Goal: Information Seeking & Learning: Learn about a topic

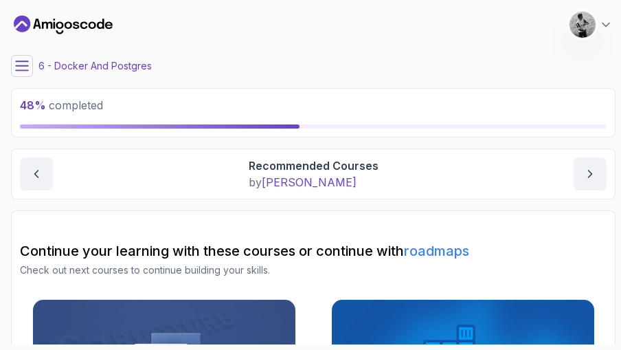
click at [78, 104] on span "48 % completed" at bounding box center [61, 105] width 83 height 14
click at [23, 52] on main "My Courses Spring Boot for Beginners 6 Points 1 [PERSON_NAME] Cheggoju 6 - Dock…" at bounding box center [313, 174] width 605 height 339
click at [26, 72] on icon at bounding box center [22, 66] width 14 height 14
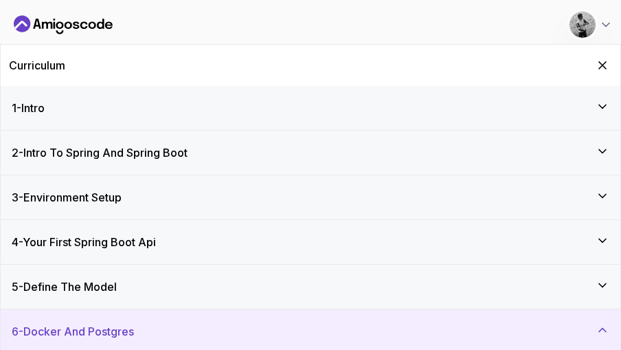
click at [63, 72] on h2 "Curriculum" at bounding box center [37, 65] width 56 height 16
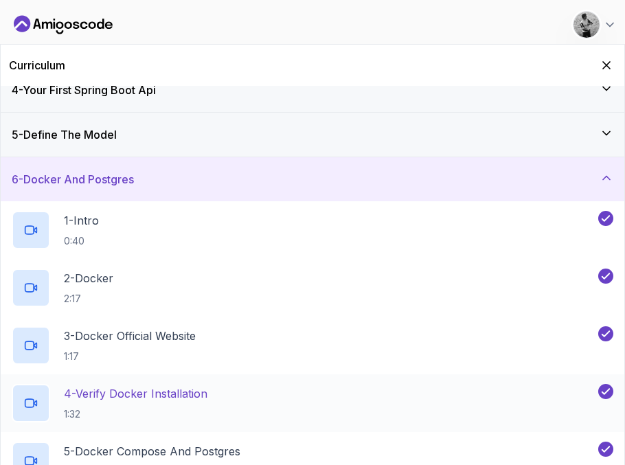
scroll to position [131, 0]
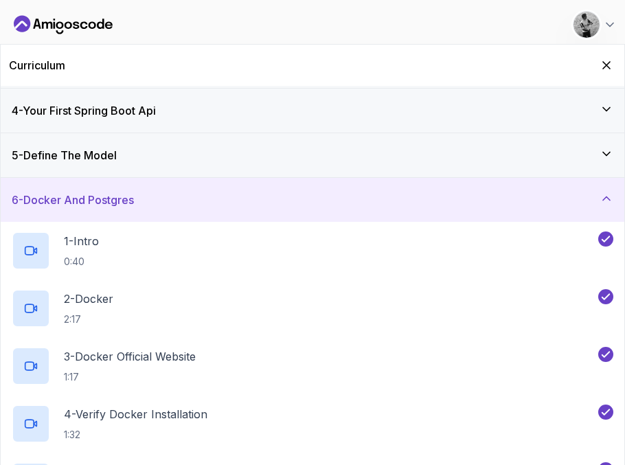
click at [603, 196] on icon at bounding box center [607, 199] width 14 height 14
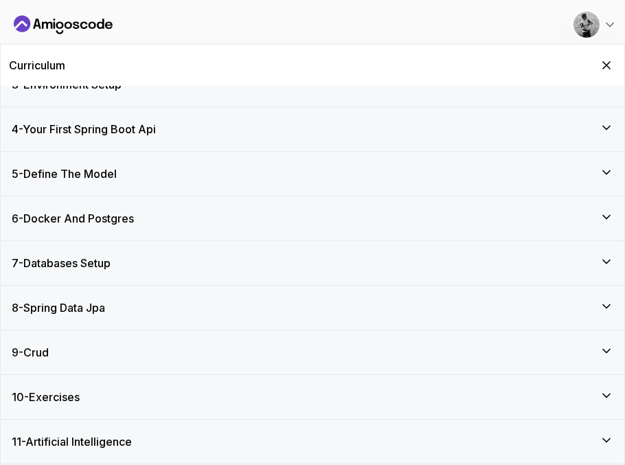
scroll to position [0, 0]
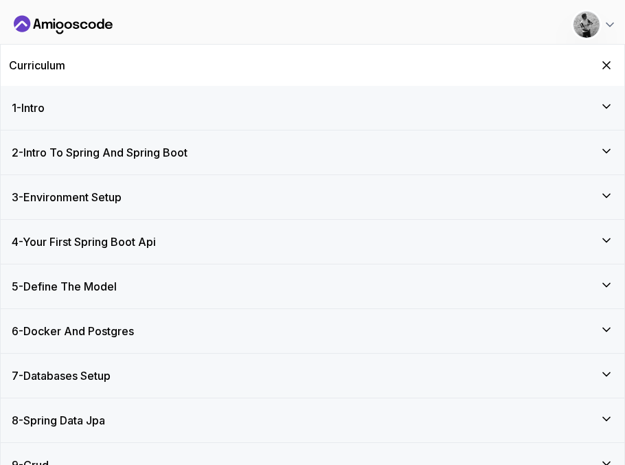
click at [153, 370] on div "7 - Databases Setup" at bounding box center [313, 376] width 602 height 16
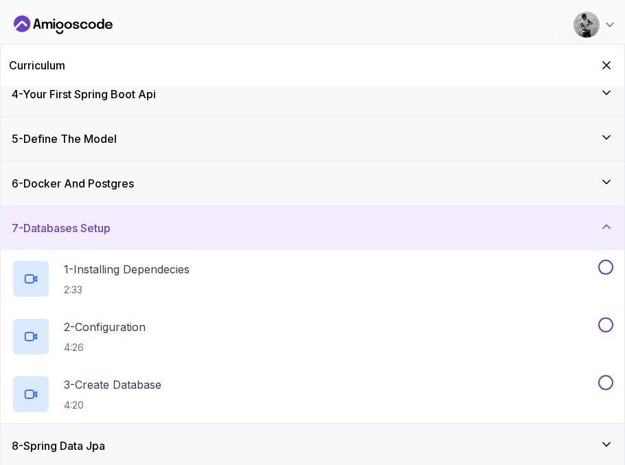
scroll to position [286, 0]
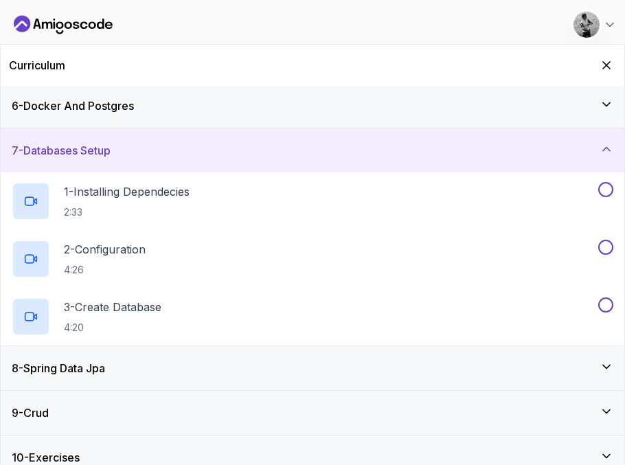
click at [136, 146] on div "7 - Databases Setup" at bounding box center [313, 150] width 602 height 16
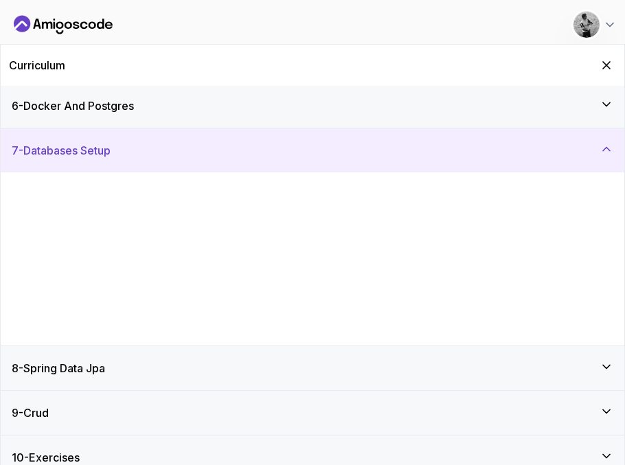
scroll to position [113, 0]
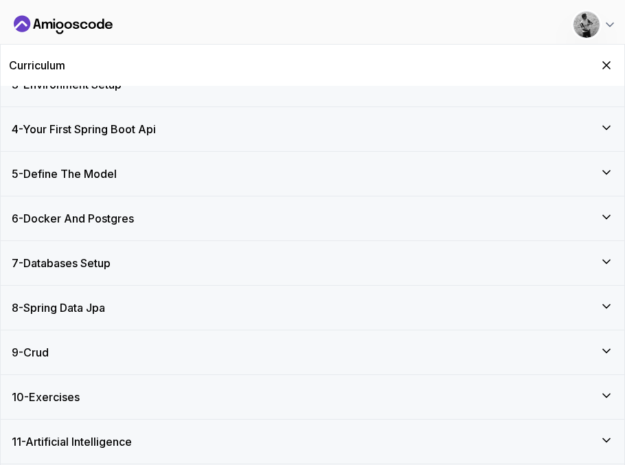
click at [145, 229] on div "6 - Docker And Postgres" at bounding box center [313, 218] width 624 height 44
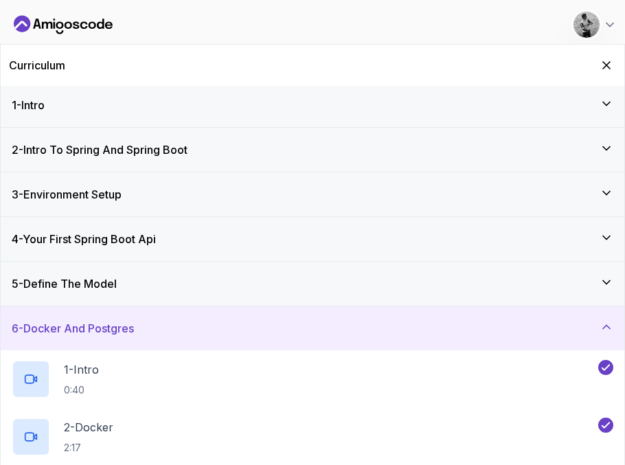
scroll to position [0, 0]
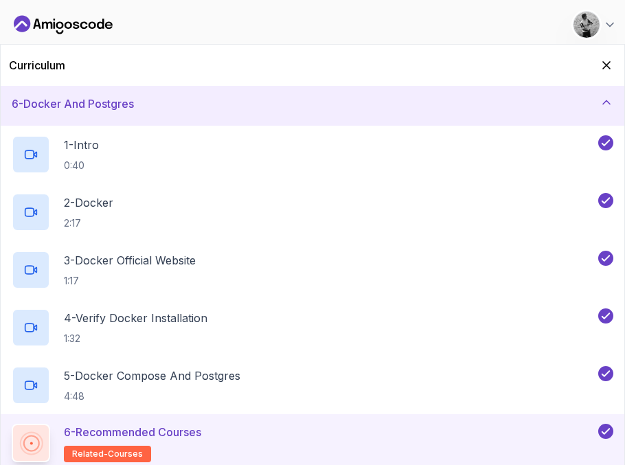
click at [174, 113] on div "6 - Docker And Postgres" at bounding box center [313, 104] width 624 height 44
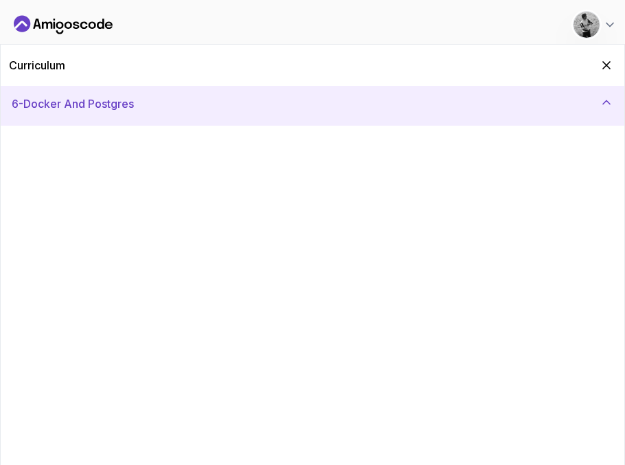
scroll to position [113, 0]
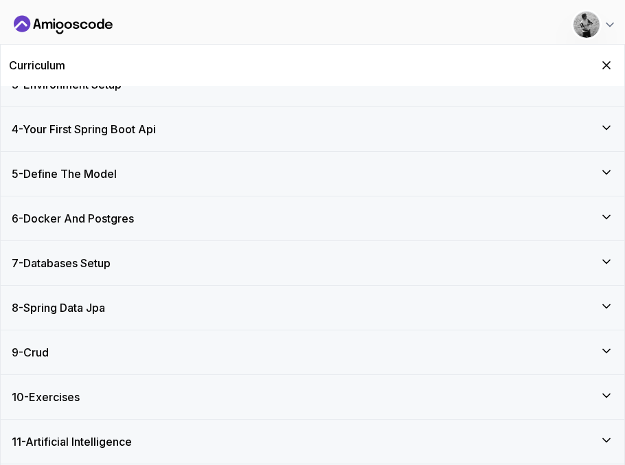
click at [151, 254] on div "7 - Databases Setup" at bounding box center [313, 263] width 624 height 44
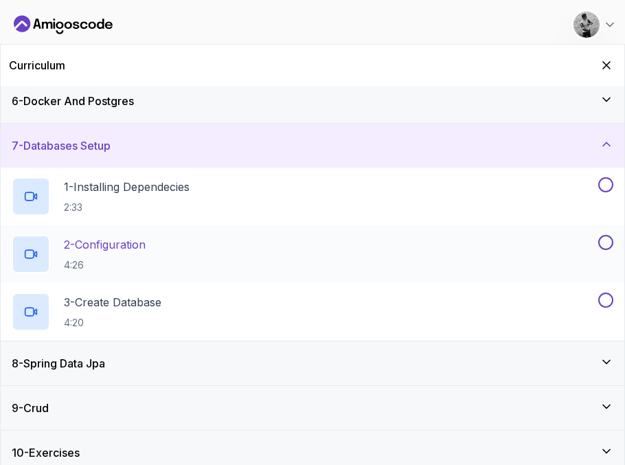
scroll to position [227, 0]
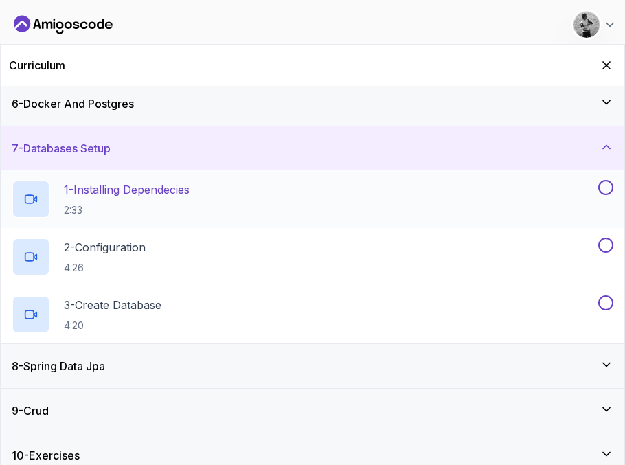
click at [170, 186] on p "1 - Installing Dependecies" at bounding box center [127, 189] width 126 height 16
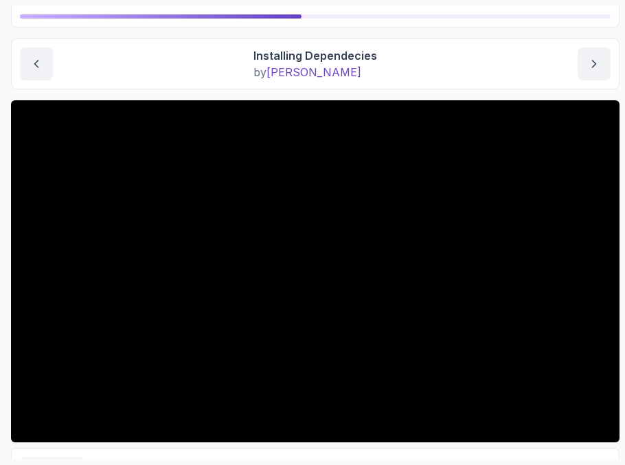
scroll to position [139, 0]
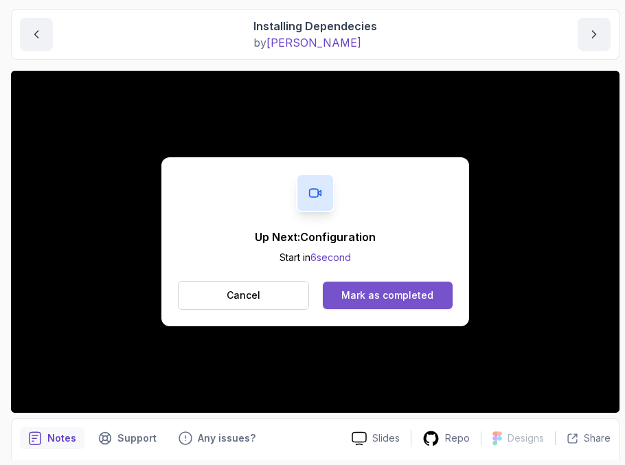
click at [392, 296] on div "Mark as completed" at bounding box center [387, 296] width 92 height 14
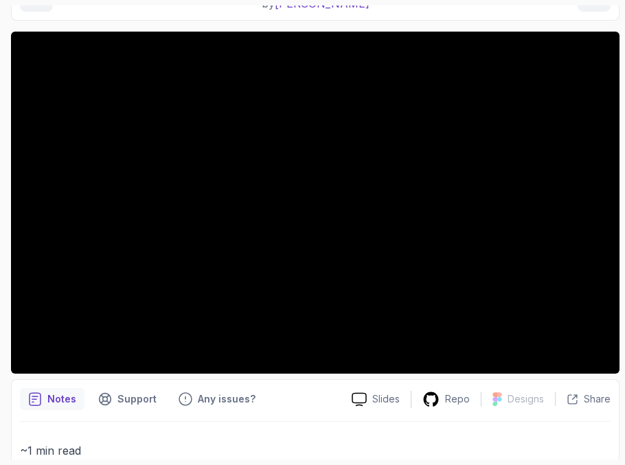
scroll to position [173, 0]
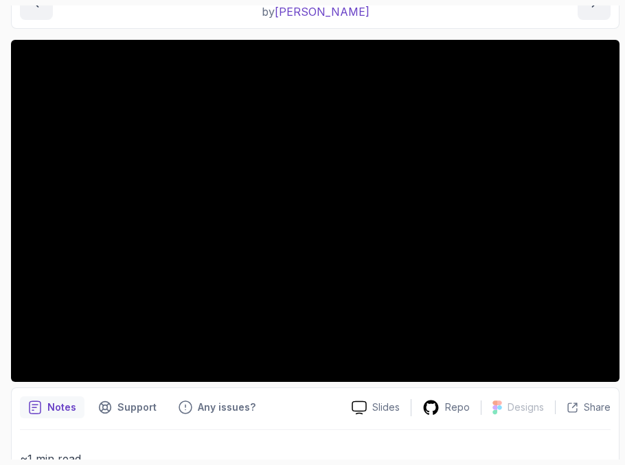
scroll to position [169, 0]
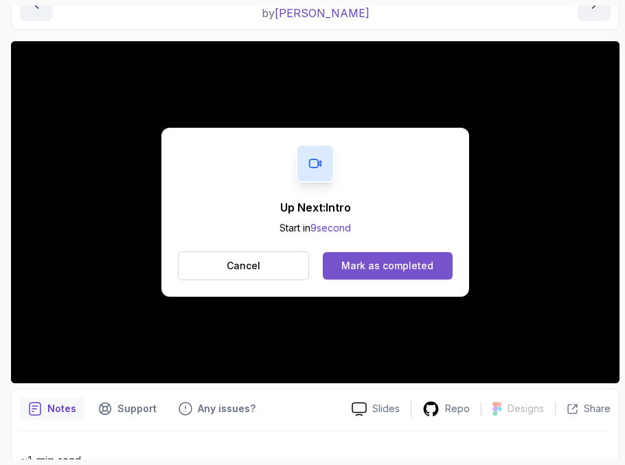
click at [418, 269] on div "Mark as completed" at bounding box center [387, 266] width 92 height 14
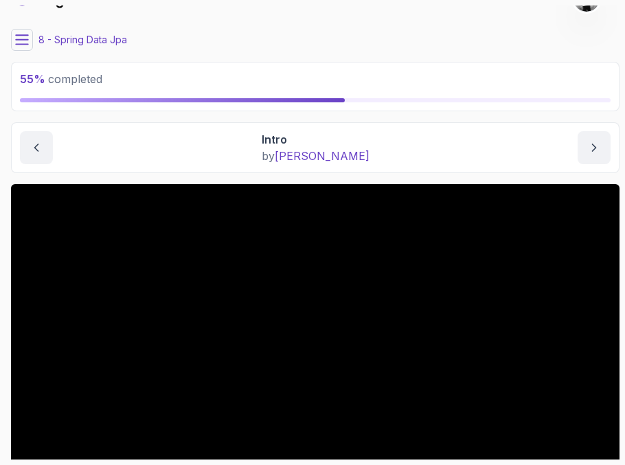
scroll to position [28, 0]
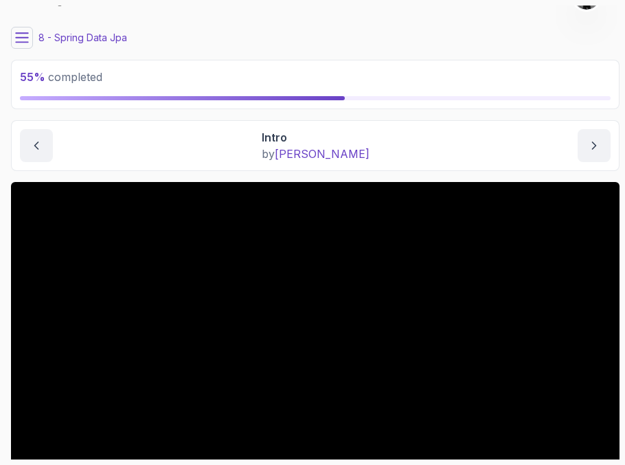
click at [27, 46] on button at bounding box center [22, 38] width 22 height 22
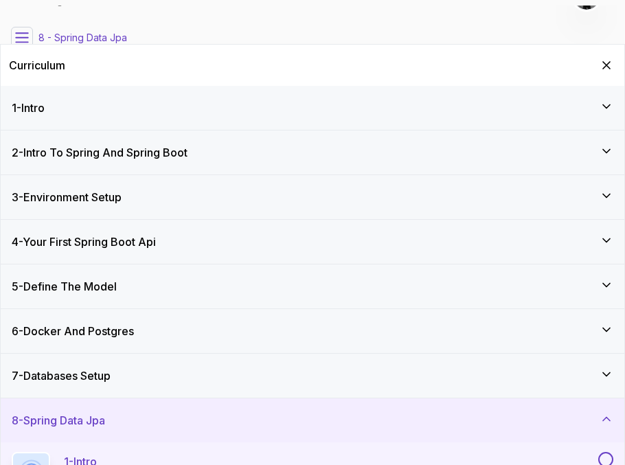
scroll to position [0, 0]
click at [23, 36] on icon at bounding box center [22, 38] width 14 height 14
click at [618, 68] on div "Curriculum" at bounding box center [313, 65] width 624 height 41
click at [606, 65] on icon "Hide Curriculum for mobile" at bounding box center [607, 66] width 8 height 8
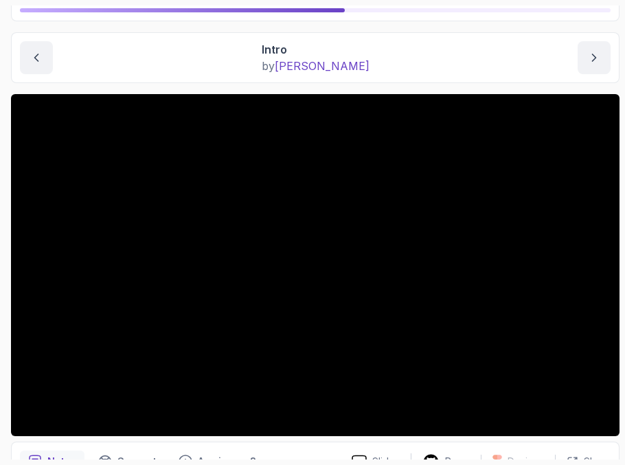
scroll to position [117, 0]
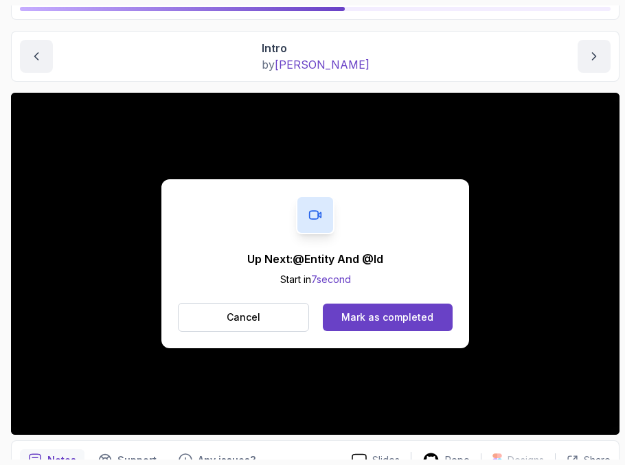
click at [379, 315] on div "Mark as completed" at bounding box center [387, 318] width 92 height 14
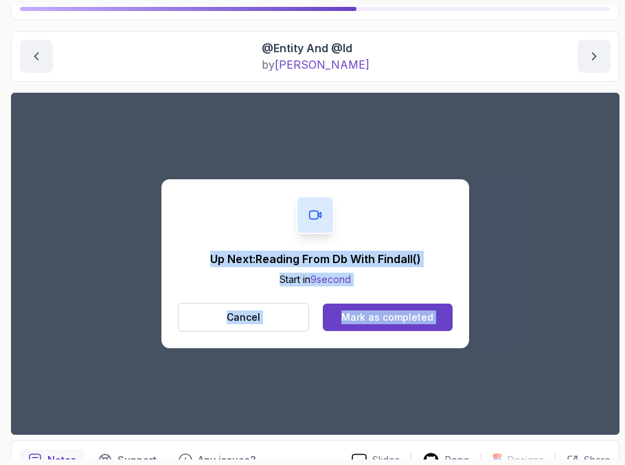
click at [379, 321] on div "Mark as completed" at bounding box center [387, 318] width 92 height 14
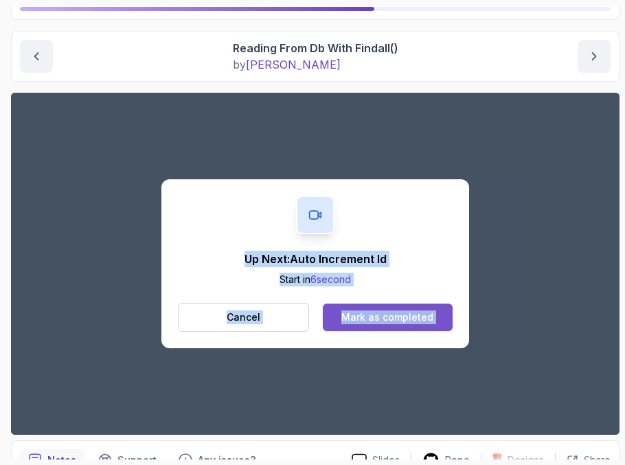
click at [385, 317] on div "Mark as completed" at bounding box center [387, 318] width 92 height 14
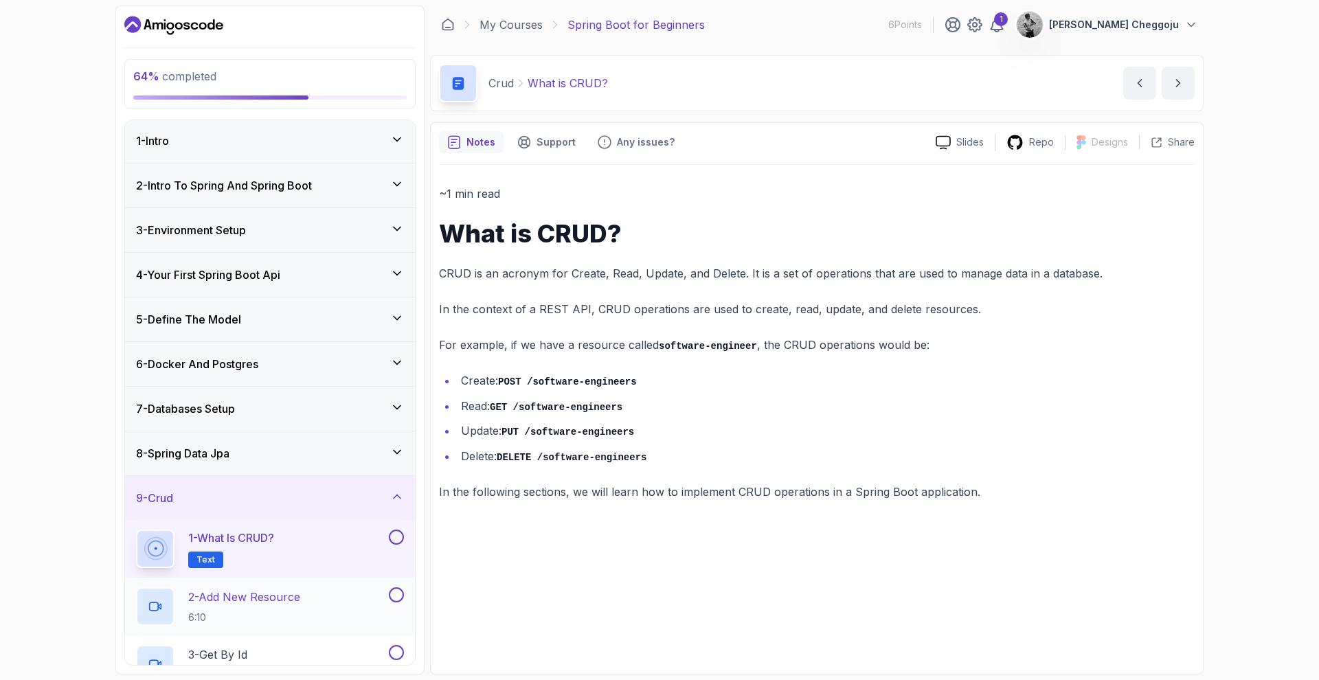
scroll to position [164, 0]
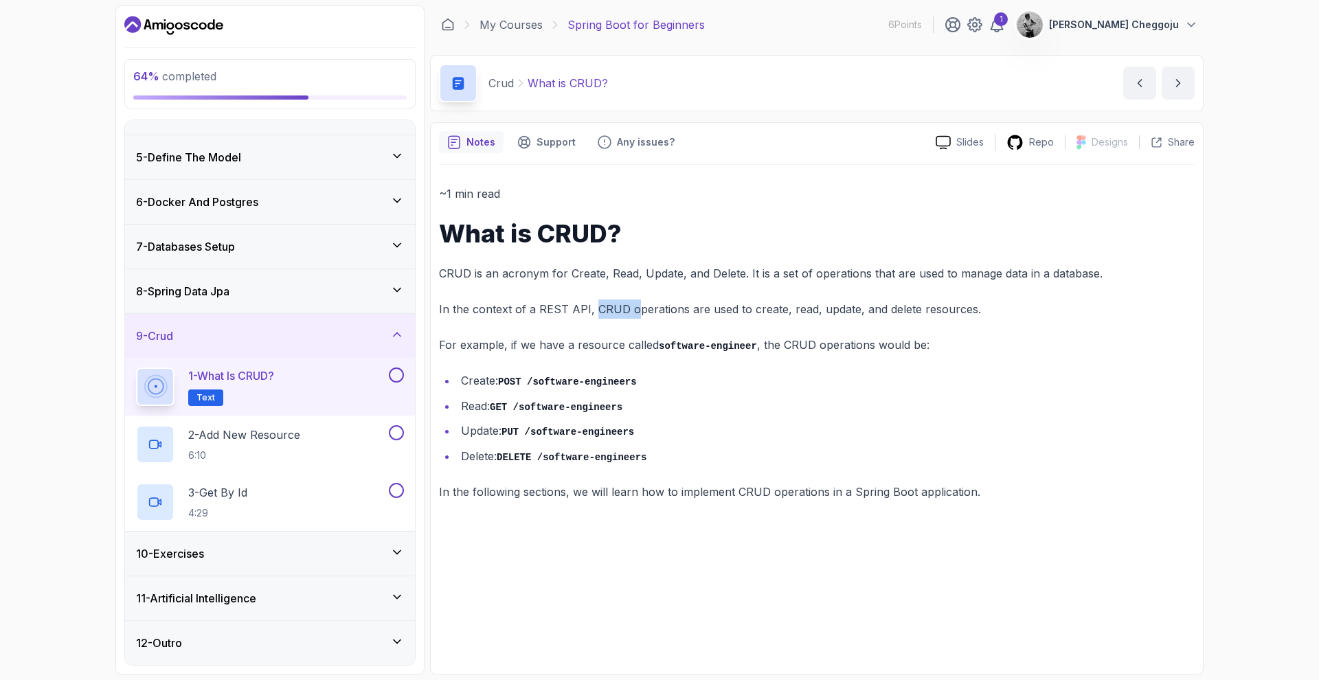
drag, startPoint x: 594, startPoint y: 312, endPoint x: 660, endPoint y: 311, distance: 66.0
click at [635, 313] on p "In the context of a REST API, CRUD operations are used to create, read, update,…" at bounding box center [817, 309] width 756 height 19
drag, startPoint x: 706, startPoint y: 310, endPoint x: 722, endPoint y: 310, distance: 15.8
click at [722, 310] on p "In the context of a REST API, CRUD operations are used to create, read, update,…" at bounding box center [817, 309] width 756 height 19
drag, startPoint x: 758, startPoint y: 309, endPoint x: 768, endPoint y: 309, distance: 9.6
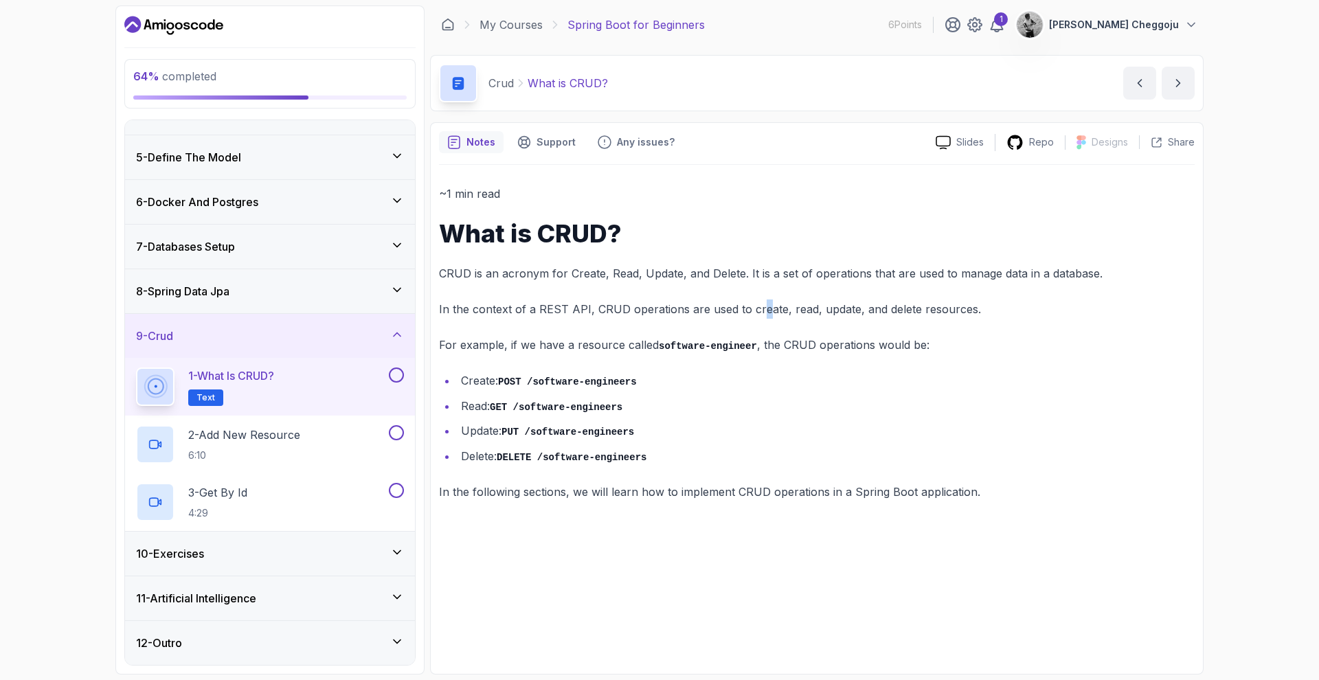
click at [768, 309] on p "In the context of a REST API, CRUD operations are used to create, read, update,…" at bounding box center [817, 309] width 756 height 19
drag, startPoint x: 776, startPoint y: 309, endPoint x: 798, endPoint y: 309, distance: 21.3
click at [789, 309] on p "In the context of a REST API, CRUD operations are used to create, read, update,…" at bounding box center [817, 309] width 756 height 19
drag, startPoint x: 823, startPoint y: 309, endPoint x: 842, endPoint y: 310, distance: 18.6
click at [831, 310] on p "In the context of a REST API, CRUD operations are used to create, read, update,…" at bounding box center [817, 309] width 756 height 19
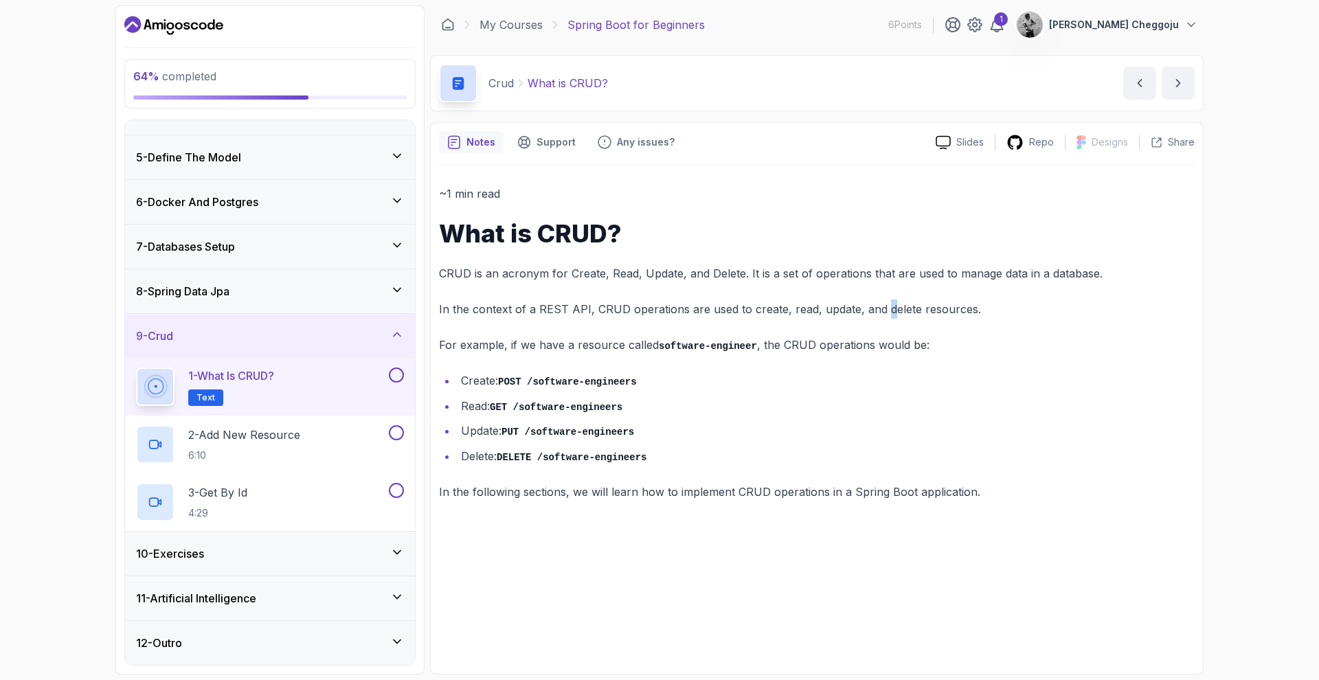
click at [879, 311] on p "In the context of a REST API, CRUD operations are used to create, read, update,…" at bounding box center [817, 309] width 756 height 19
drag, startPoint x: 919, startPoint y: 313, endPoint x: 937, endPoint y: 314, distance: 17.9
click at [879, 314] on p "In the context of a REST API, CRUD operations are used to create, read, update,…" at bounding box center [817, 309] width 756 height 19
click at [879, 315] on p "In the context of a REST API, CRUD operations are used to create, read, update,…" at bounding box center [817, 309] width 756 height 19
click at [619, 332] on div "~1 min read What is CRUD? CRUD is an acronym for Create, Read, Update, and Dele…" at bounding box center [817, 342] width 756 height 317
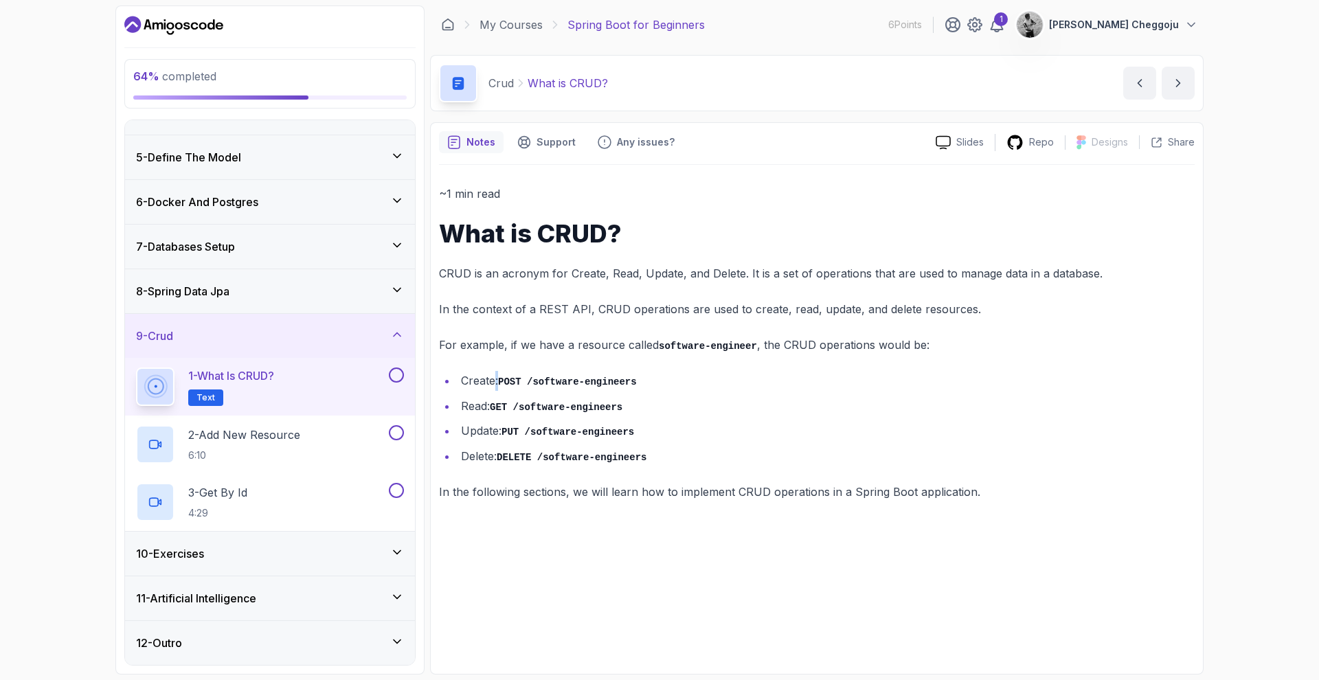
drag, startPoint x: 495, startPoint y: 374, endPoint x: 508, endPoint y: 376, distance: 13.3
click at [502, 374] on li "Create: POST /software-engineers" at bounding box center [826, 381] width 738 height 20
click at [516, 387] on li "Create: POST /software-engineers" at bounding box center [826, 381] width 738 height 20
drag, startPoint x: 502, startPoint y: 380, endPoint x: 544, endPoint y: 380, distance: 42.6
click at [532, 381] on code "POST /software-engineers" at bounding box center [567, 381] width 139 height 11
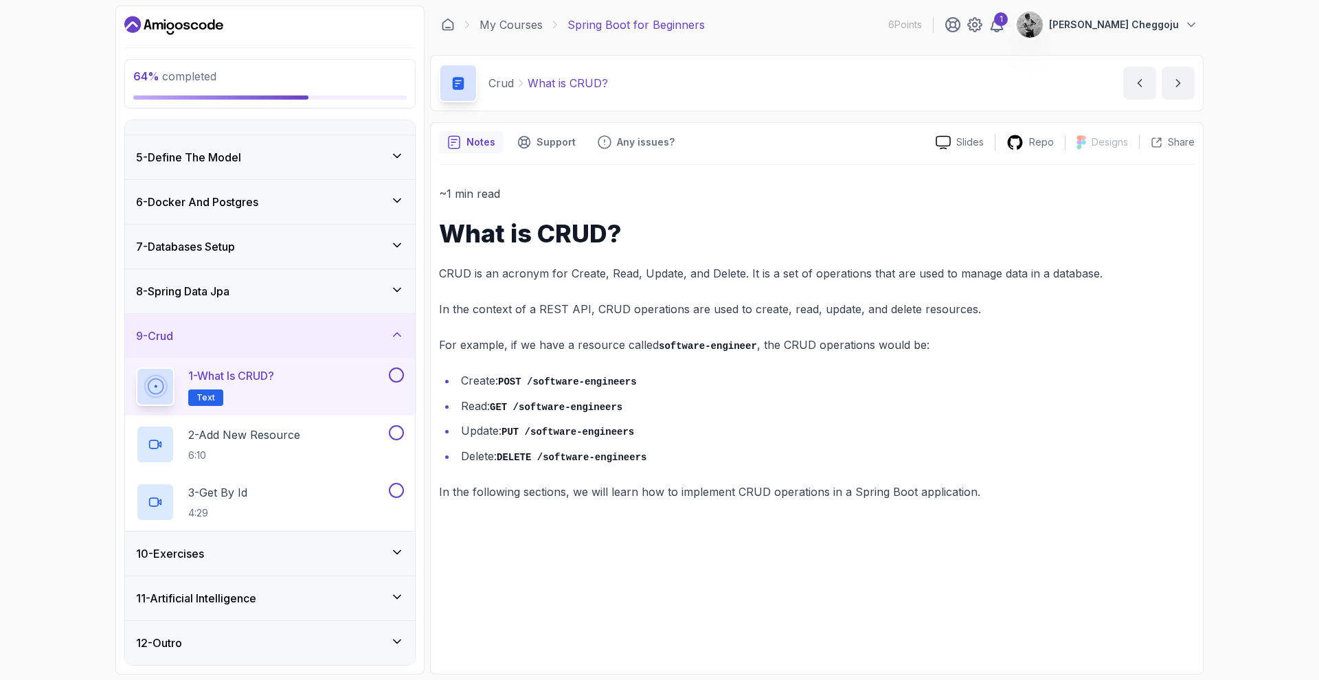
click at [534, 402] on code "GET /software-engineers" at bounding box center [556, 407] width 133 height 11
drag, startPoint x: 499, startPoint y: 405, endPoint x: 526, endPoint y: 409, distance: 26.3
click at [521, 408] on code "GET /software-engineers" at bounding box center [556, 407] width 133 height 11
click at [529, 419] on ul "Create: POST /software-engineers Read: GET /software-engineers Update: PUT /sof…" at bounding box center [817, 418] width 756 height 95
drag, startPoint x: 464, startPoint y: 429, endPoint x: 495, endPoint y: 434, distance: 31.2
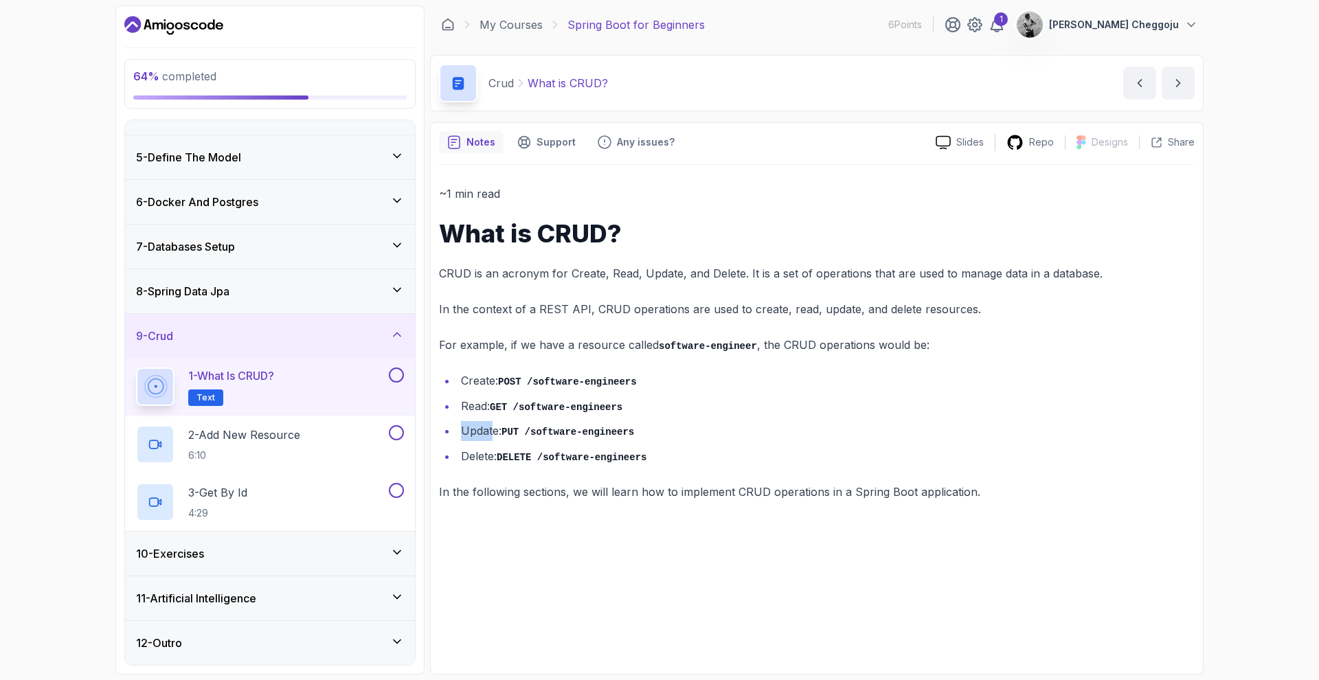
click at [495, 434] on li "Update: PUT /software-engineers" at bounding box center [826, 431] width 738 height 20
click at [502, 432] on li "Update: PUT /software-engineers" at bounding box center [826, 431] width 738 height 20
drag, startPoint x: 499, startPoint y: 431, endPoint x: 464, endPoint y: 427, distance: 35.3
click at [464, 427] on li "Update: PUT /software-engineers" at bounding box center [826, 431] width 738 height 20
drag, startPoint x: 508, startPoint y: 429, endPoint x: 521, endPoint y: 431, distance: 13.9
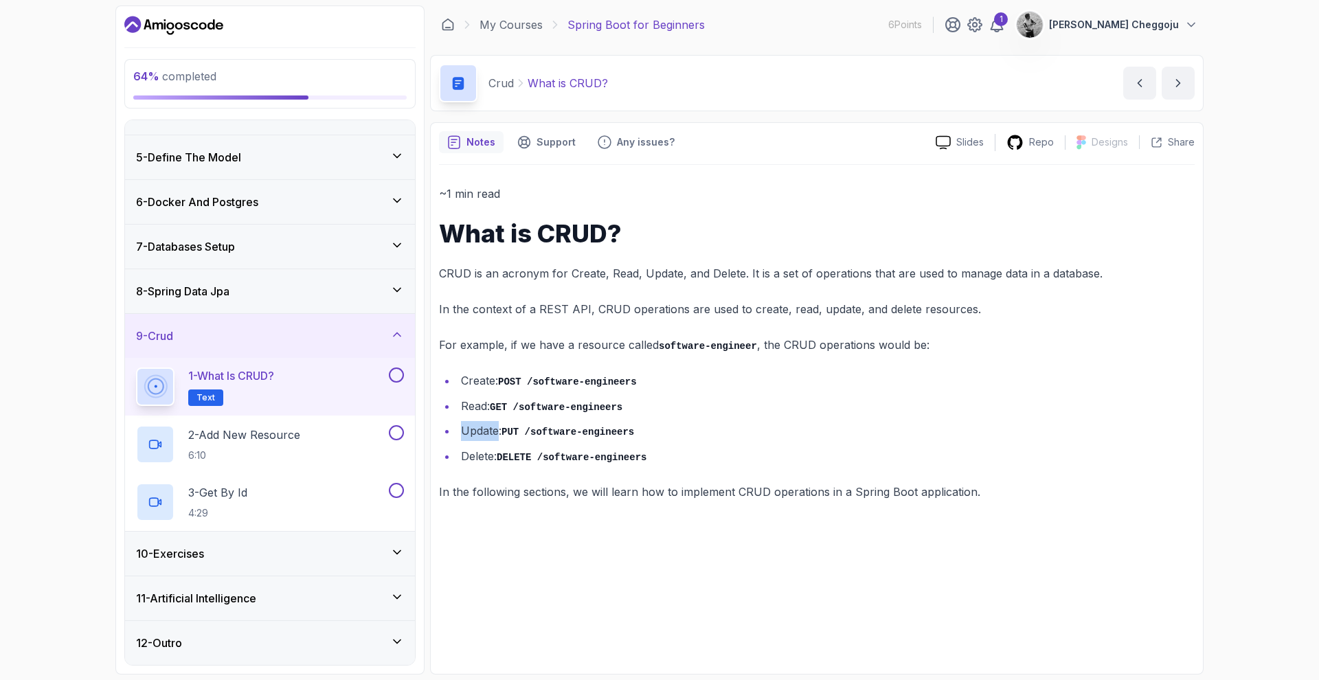
click at [521, 431] on code "PUT /software-engineers" at bounding box center [568, 432] width 133 height 11
click at [550, 437] on li "Update: PUT /software-engineers" at bounding box center [826, 431] width 738 height 20
drag, startPoint x: 502, startPoint y: 381, endPoint x: 569, endPoint y: 382, distance: 66.7
click at [569, 382] on code "POST /software-engineers" at bounding box center [567, 381] width 139 height 11
drag, startPoint x: 537, startPoint y: 420, endPoint x: 511, endPoint y: 426, distance: 26.7
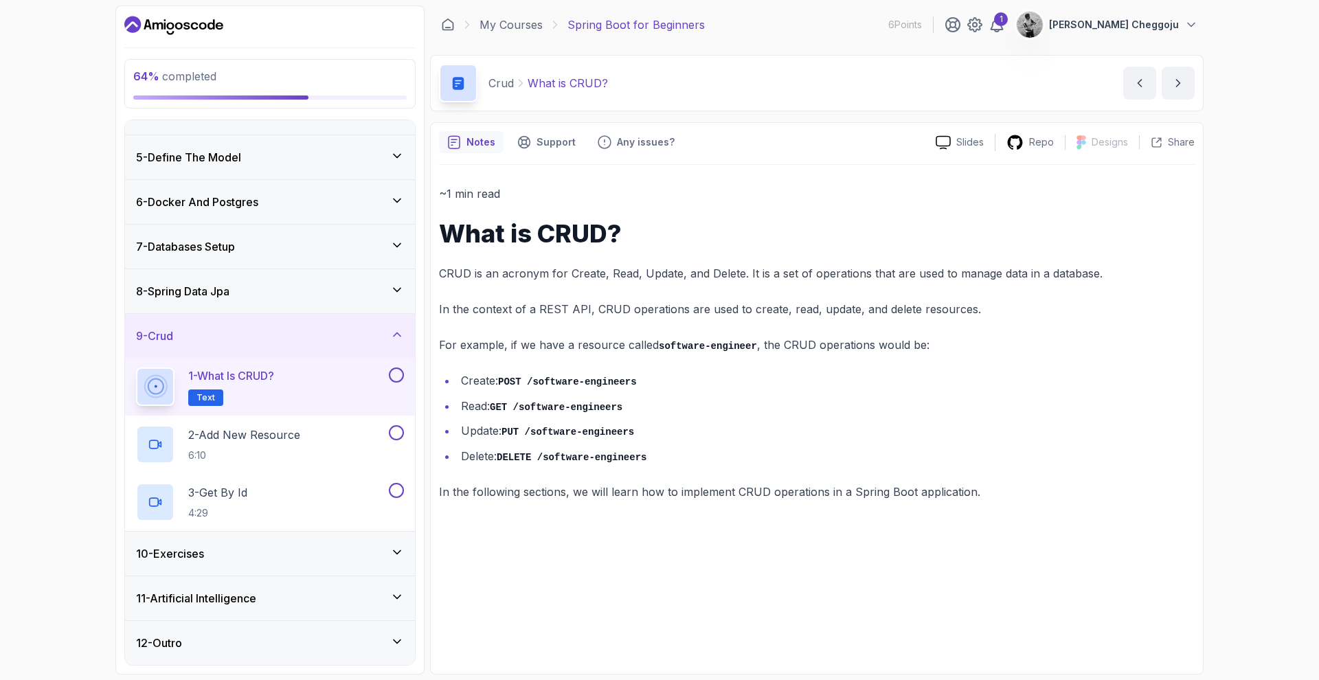
click at [537, 421] on li "Update: PUT /software-engineers" at bounding box center [826, 431] width 738 height 20
drag, startPoint x: 505, startPoint y: 429, endPoint x: 517, endPoint y: 429, distance: 11.7
click at [517, 429] on code "PUT /software-engineers" at bounding box center [568, 432] width 133 height 11
click at [596, 442] on ul "Create: POST /software-engineers Read: GET /software-engineers Update: PUT /sof…" at bounding box center [817, 418] width 756 height 95
drag, startPoint x: 509, startPoint y: 459, endPoint x: 527, endPoint y: 459, distance: 17.9
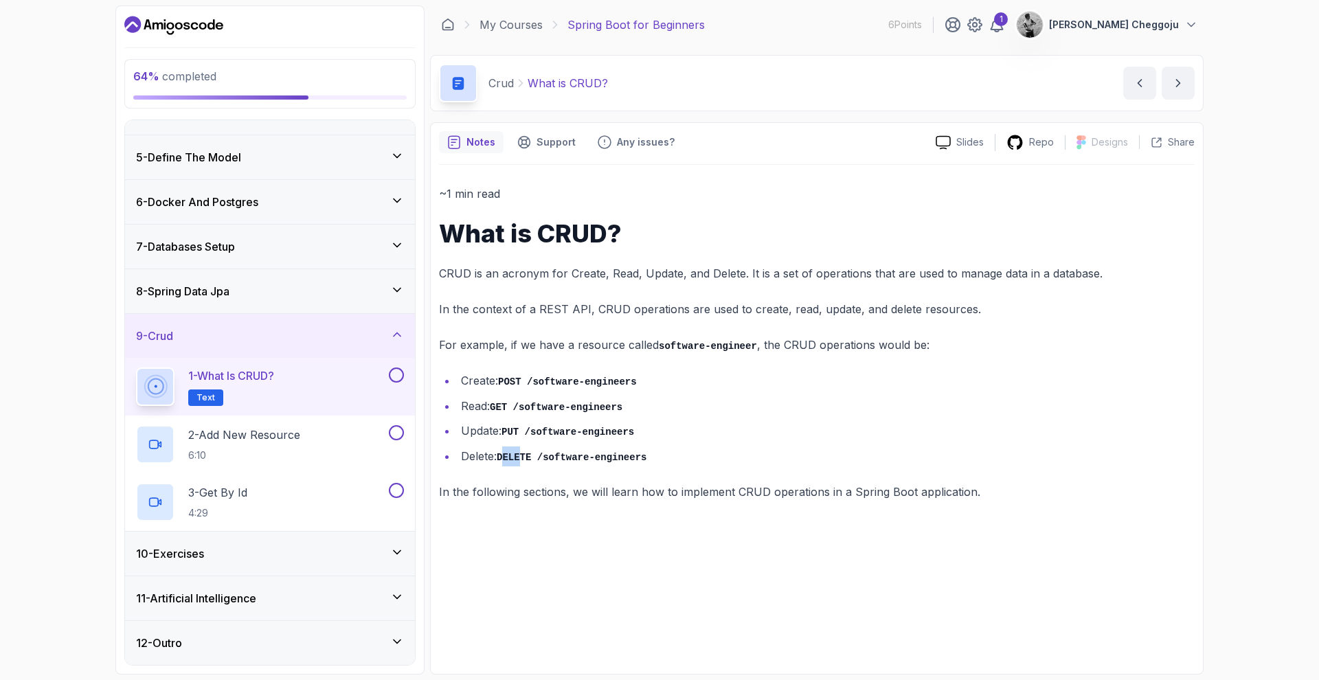
click at [527, 459] on code "DELETE /software-engineers" at bounding box center [572, 457] width 150 height 11
click at [504, 423] on li "Update: PUT /software-engineers" at bounding box center [826, 431] width 738 height 20
click at [879, 81] on icon "next content" at bounding box center [1178, 83] width 14 height 14
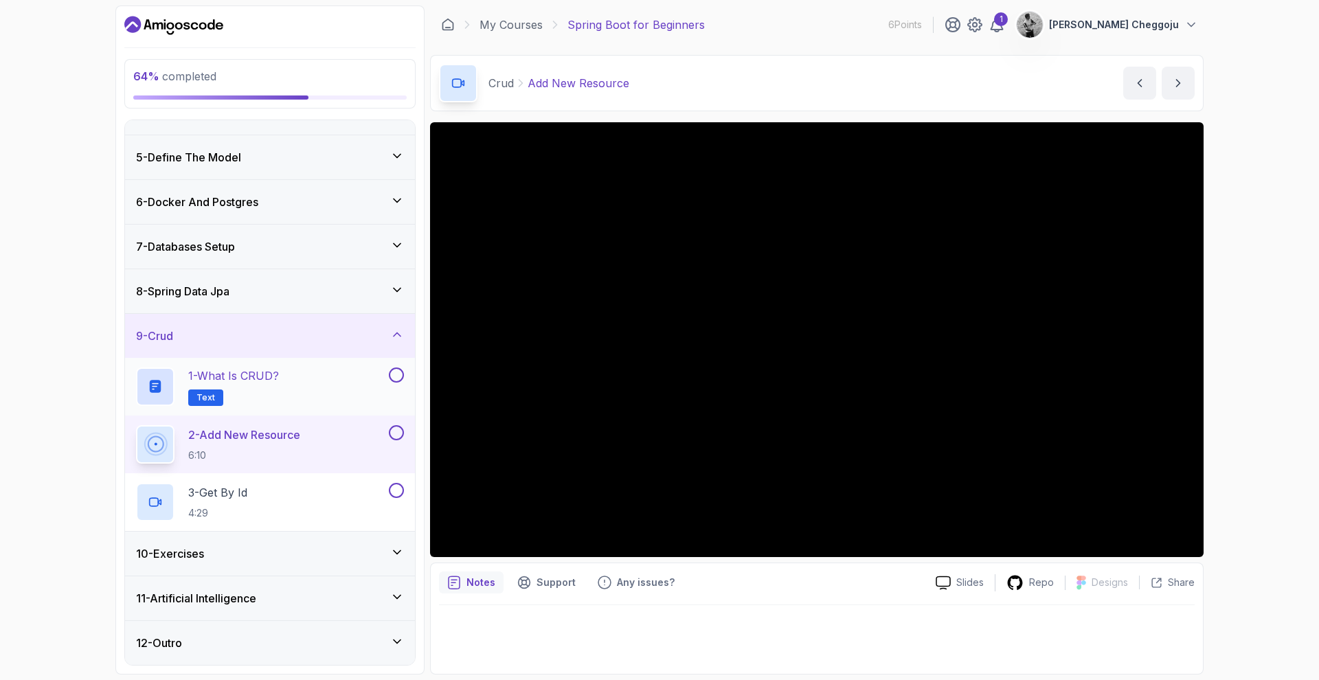
click at [392, 376] on button at bounding box center [396, 375] width 15 height 15
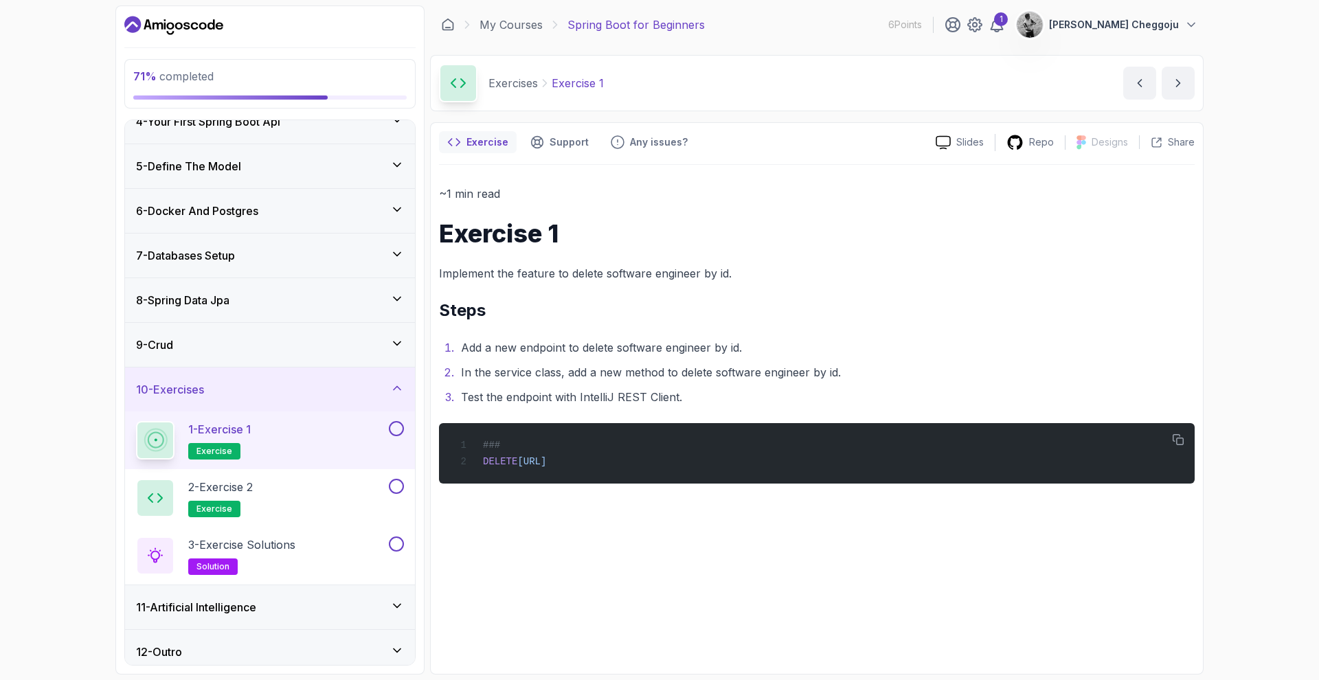
click at [583, 349] on li "Add a new endpoint to delete software engineer by id." at bounding box center [826, 347] width 738 height 19
drag, startPoint x: 606, startPoint y: 347, endPoint x: 685, endPoint y: 347, distance: 79.0
click at [684, 347] on li "Add a new endpoint to delete software engineer by id." at bounding box center [826, 347] width 738 height 19
click at [793, 344] on li "Add a new endpoint to delete software engineer by id." at bounding box center [826, 347] width 738 height 19
click at [397, 433] on button at bounding box center [396, 428] width 15 height 15
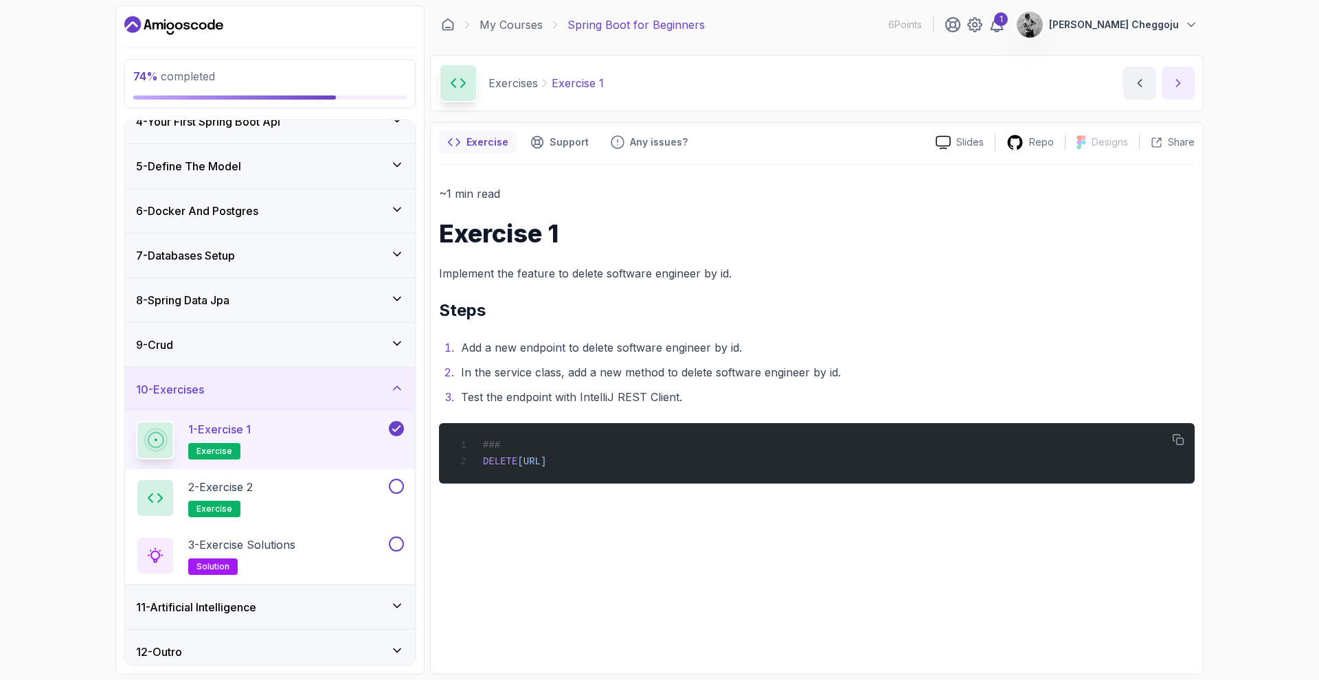
click at [879, 89] on icon "next content" at bounding box center [1178, 83] width 14 height 14
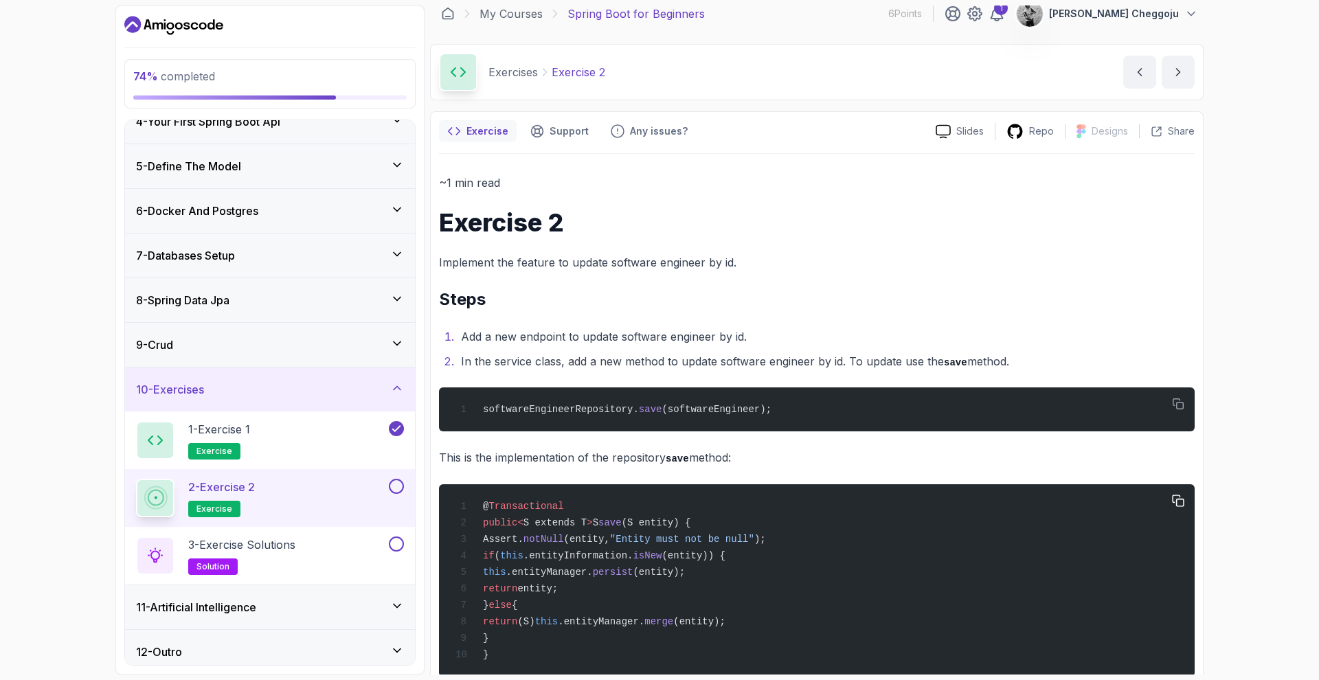
scroll to position [16, 0]
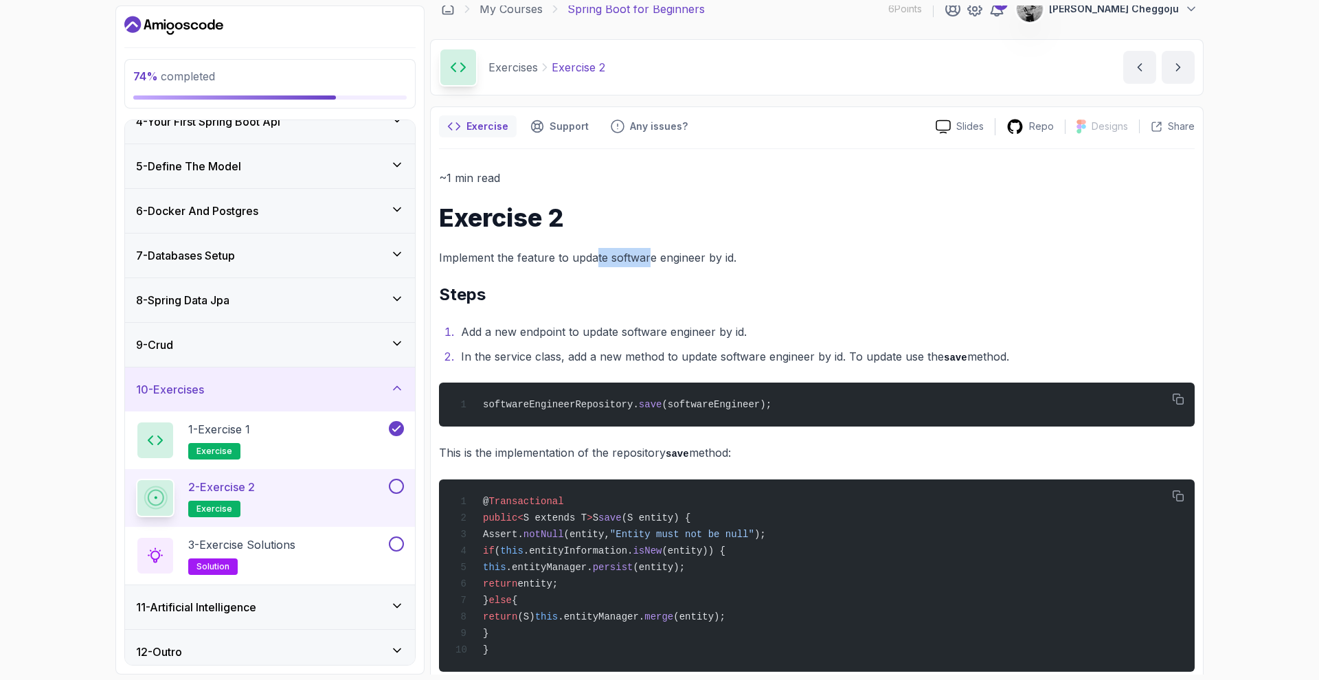
drag, startPoint x: 594, startPoint y: 253, endPoint x: 655, endPoint y: 253, distance: 61.1
click at [655, 253] on p "Implement the feature to update software engineer by id." at bounding box center [817, 257] width 756 height 19
click at [776, 253] on p "Implement the feature to update software engineer by id." at bounding box center [817, 257] width 756 height 19
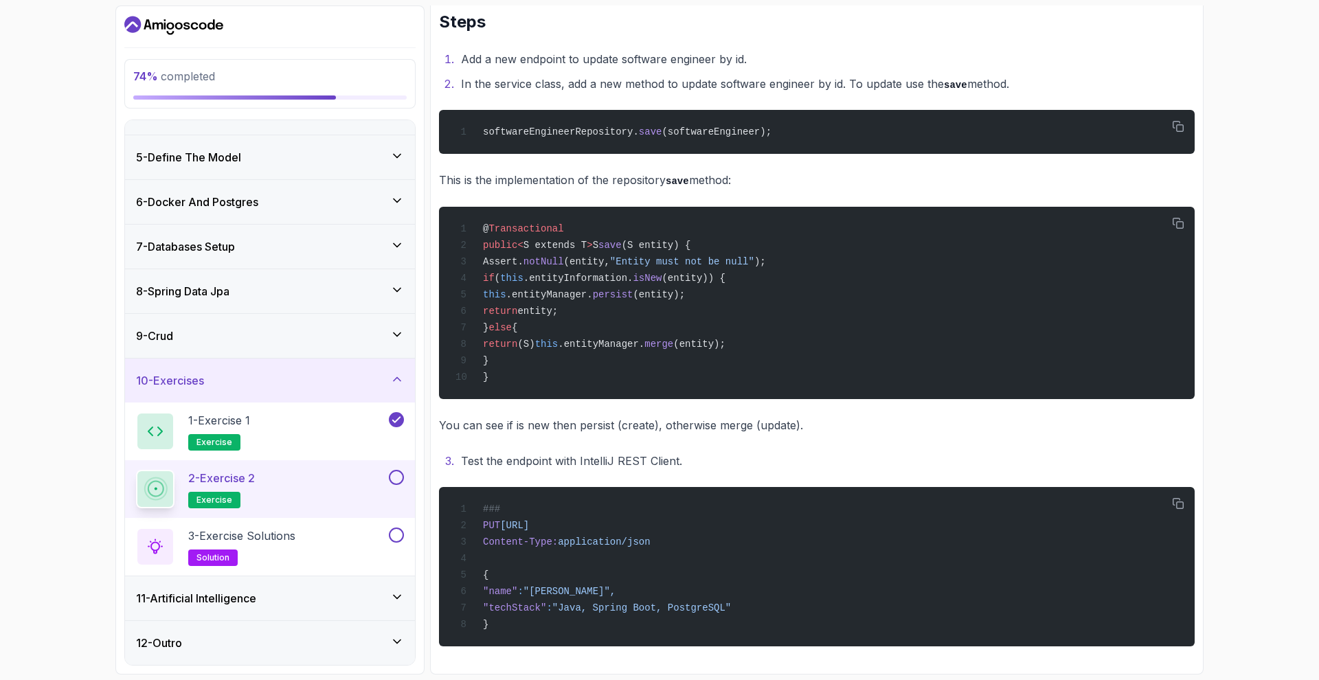
scroll to position [300, 0]
click at [395, 480] on button at bounding box center [396, 477] width 15 height 15
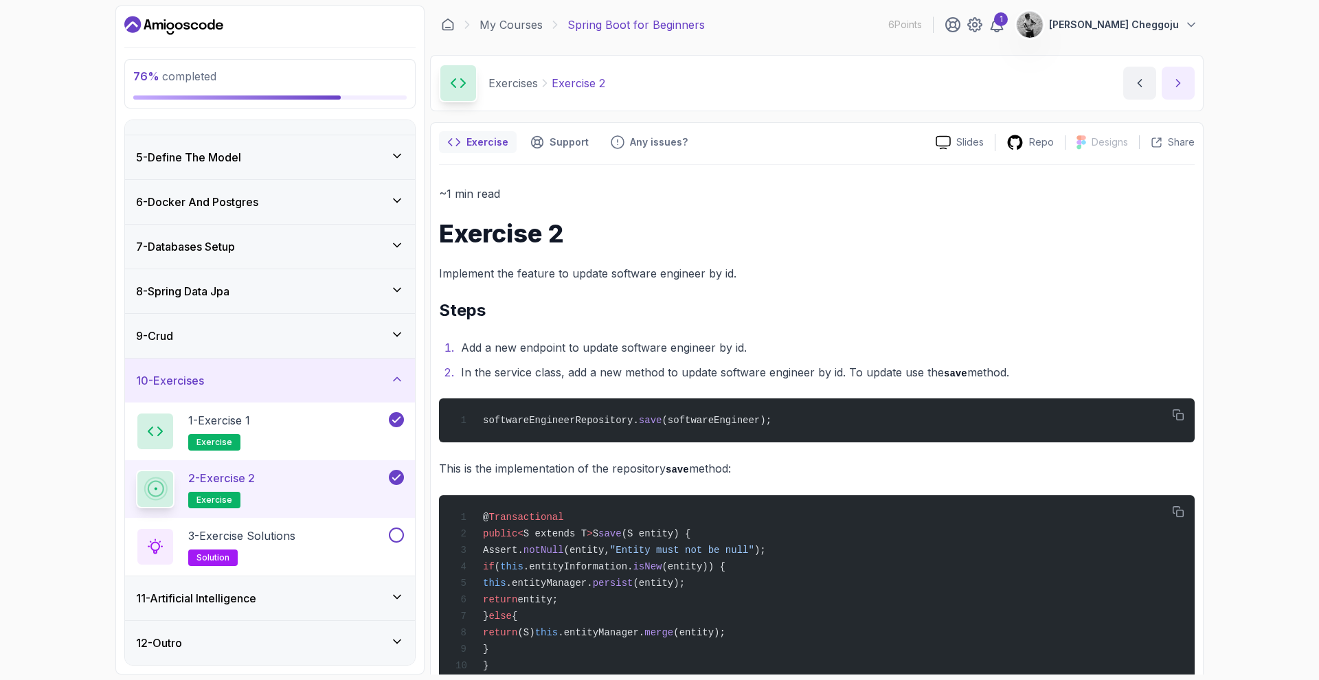
scroll to position [0, 0]
click at [879, 87] on icon "next content" at bounding box center [1178, 83] width 14 height 14
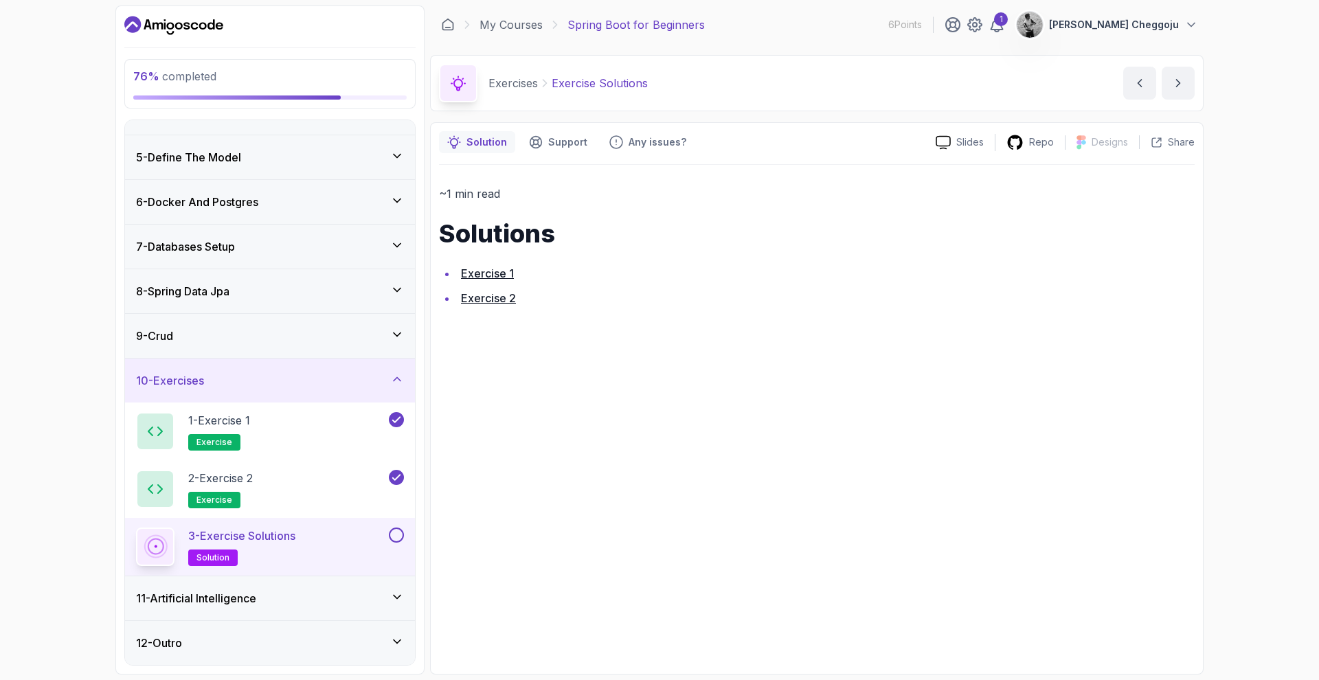
click at [473, 297] on link "Exercise 2" at bounding box center [488, 298] width 55 height 14
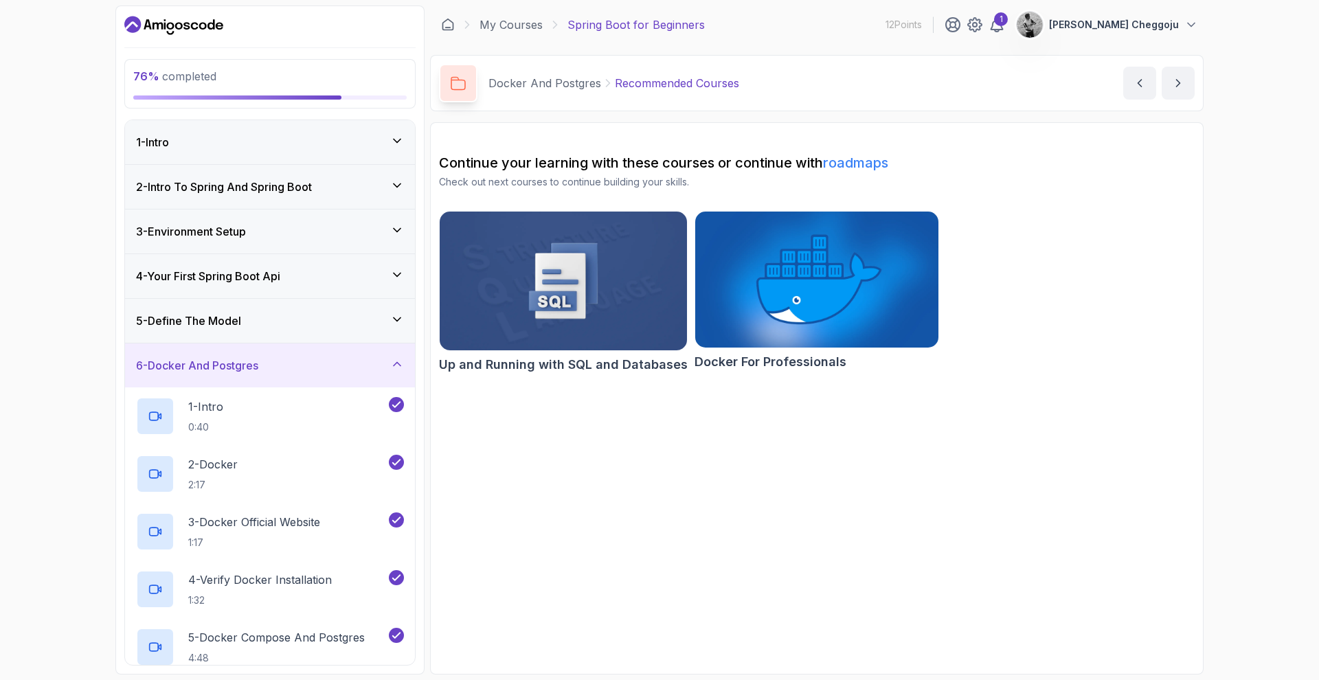
click at [393, 359] on icon at bounding box center [397, 364] width 14 height 14
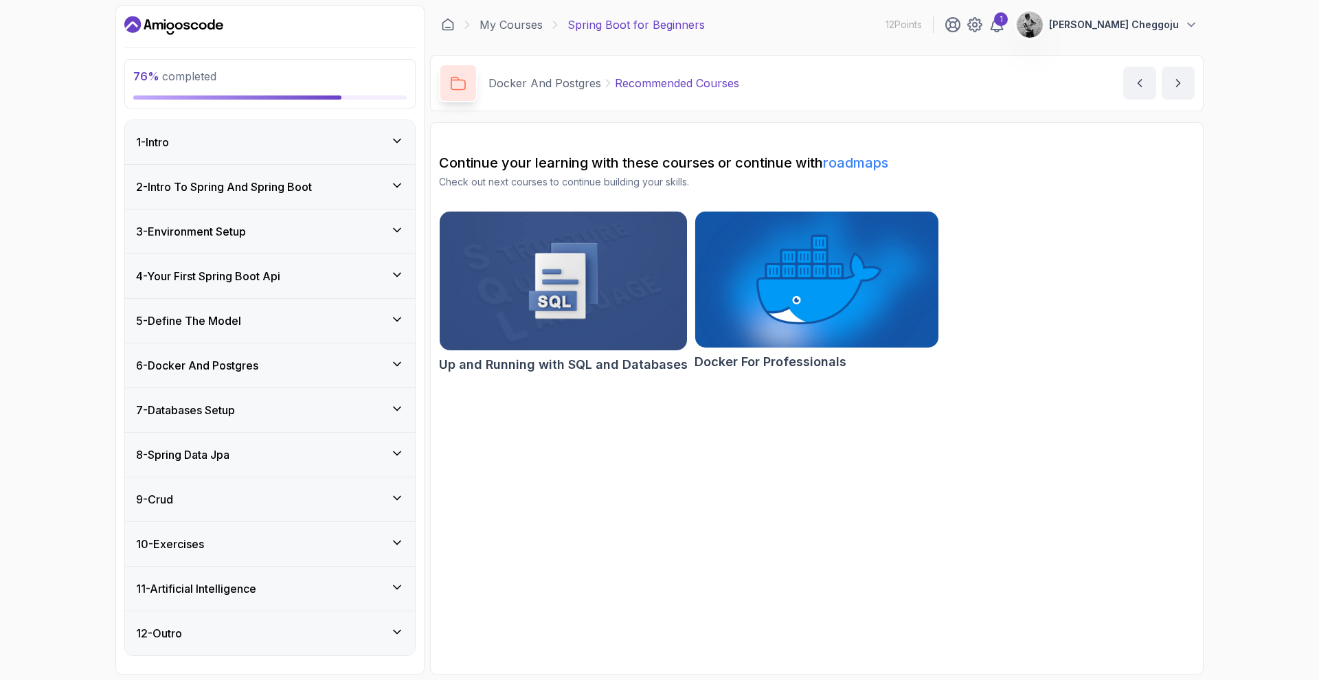
click at [402, 536] on icon at bounding box center [397, 543] width 14 height 14
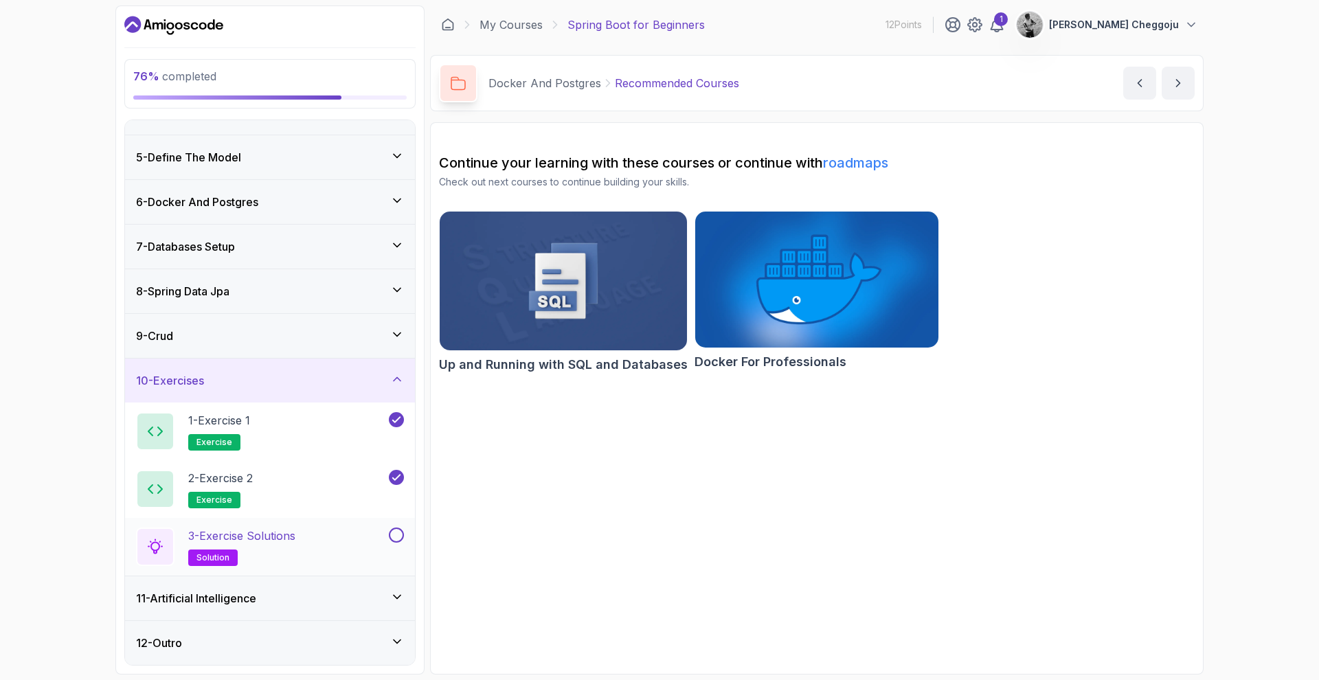
scroll to position [164, 0]
click at [398, 536] on button at bounding box center [396, 535] width 15 height 15
click at [394, 600] on icon at bounding box center [397, 597] width 14 height 14
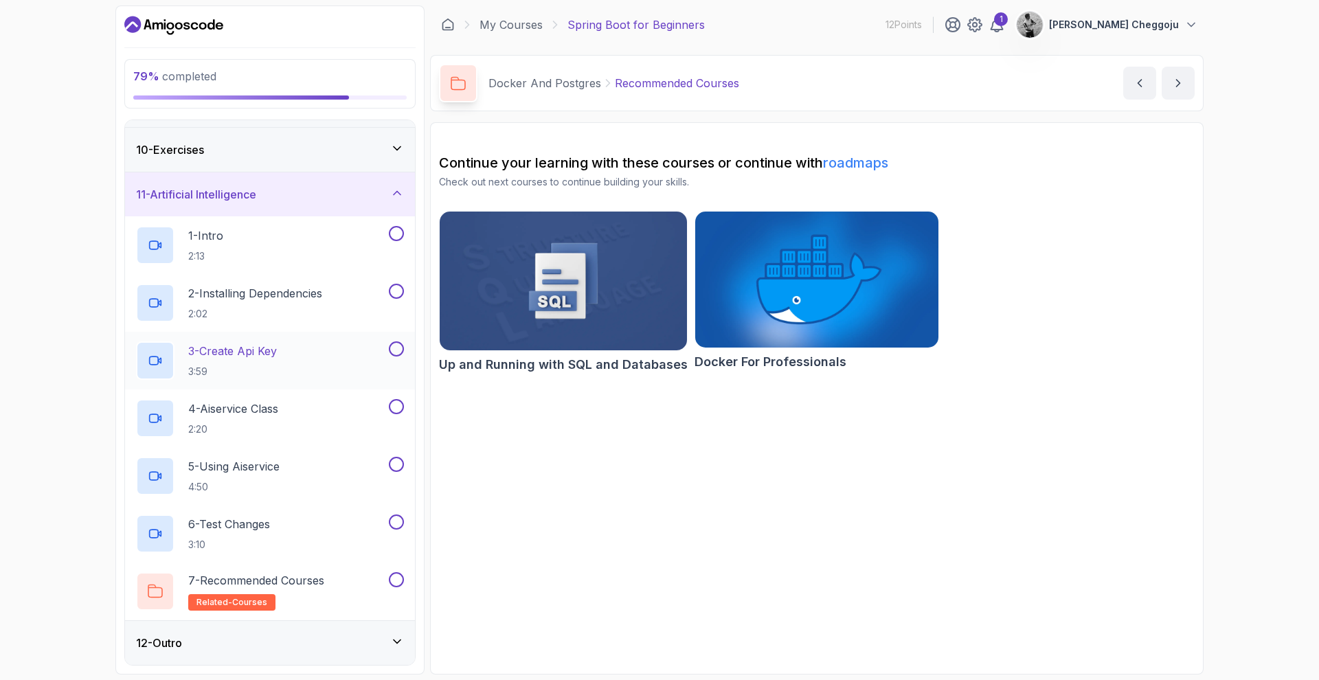
scroll to position [394, 0]
click at [392, 192] on icon at bounding box center [397, 193] width 14 height 14
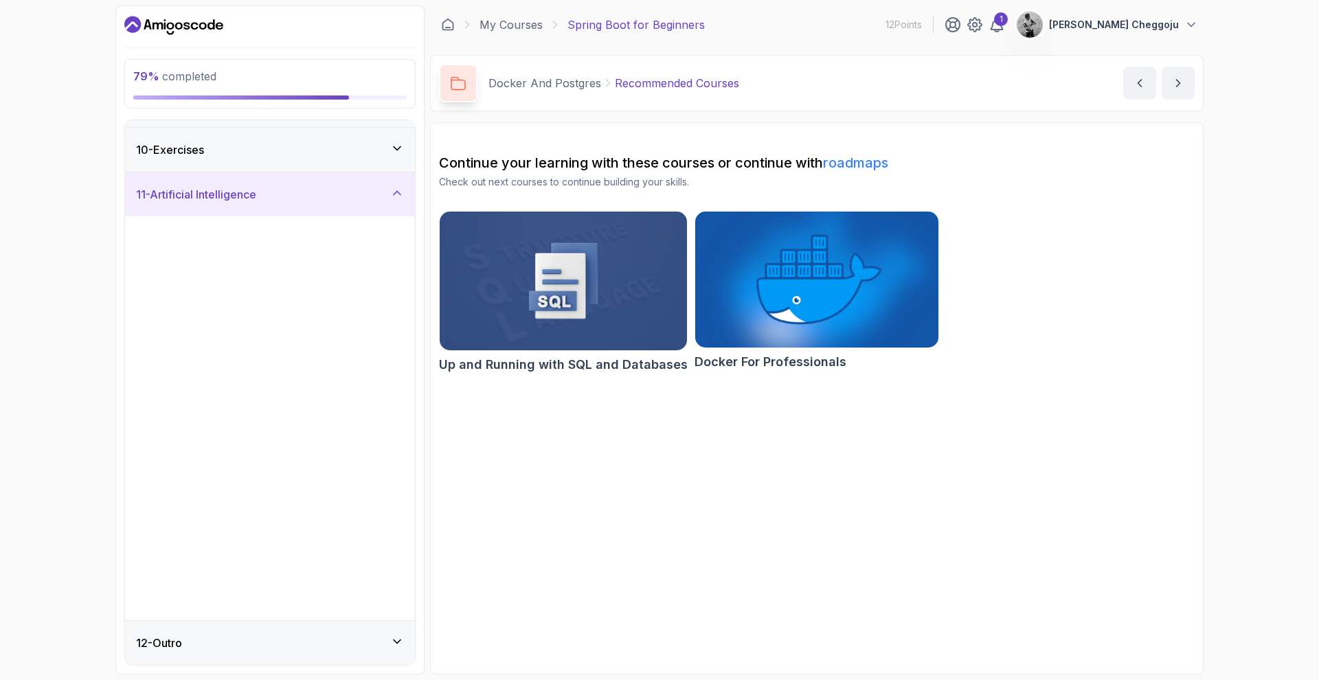
scroll to position [0, 0]
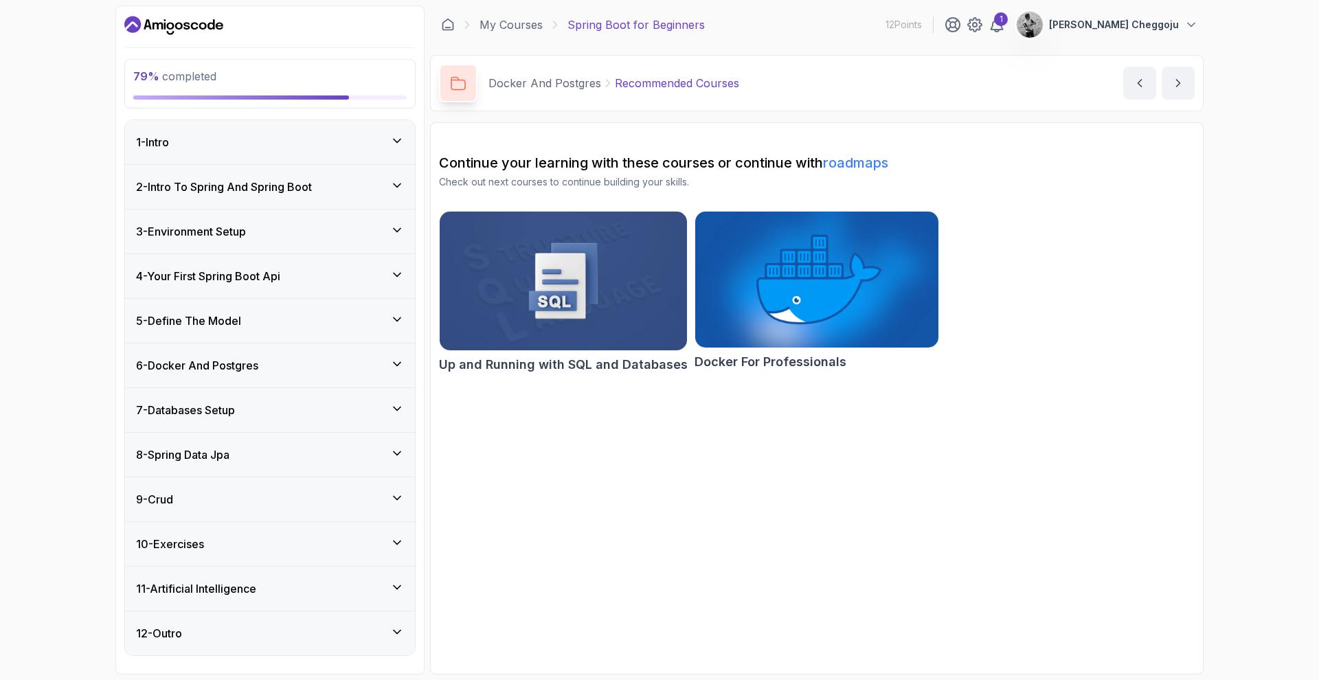
click at [385, 586] on div "11 - Artificial Intelligence" at bounding box center [270, 589] width 268 height 16
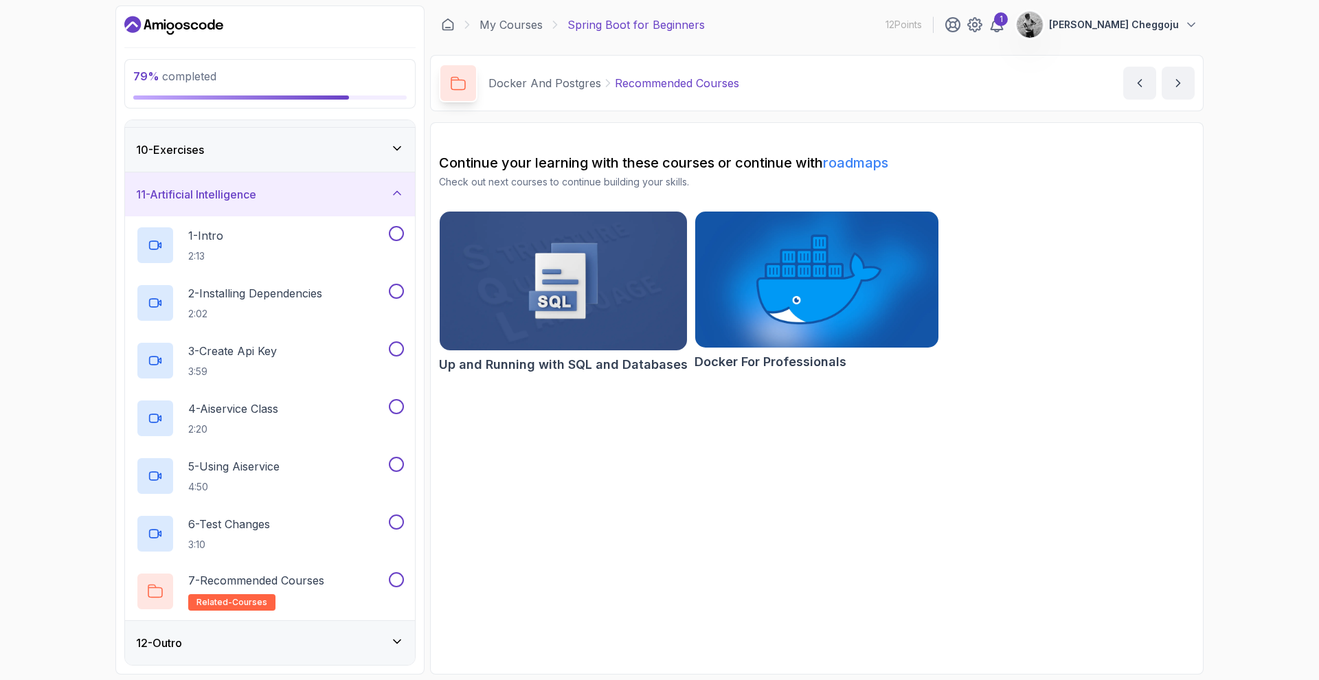
scroll to position [394, 0]
